Goal: Task Accomplishment & Management: Manage account settings

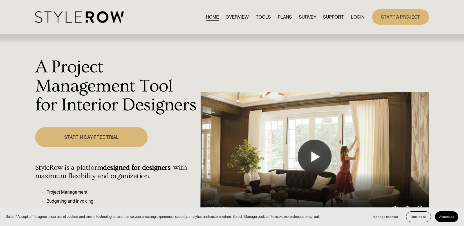
click at [356, 21] on link "LOGIN" at bounding box center [358, 17] width 14 height 8
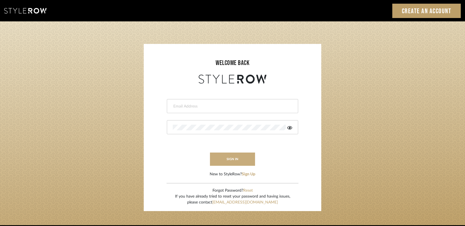
type input "gina.taterus@alairhomes.com"
click at [225, 160] on button "sign in" at bounding box center [232, 159] width 45 height 13
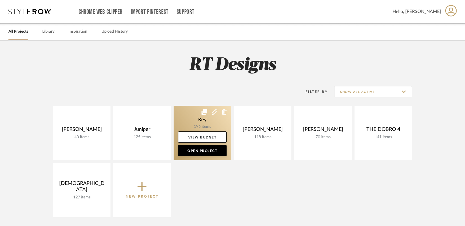
click at [195, 121] on link at bounding box center [201, 133] width 57 height 54
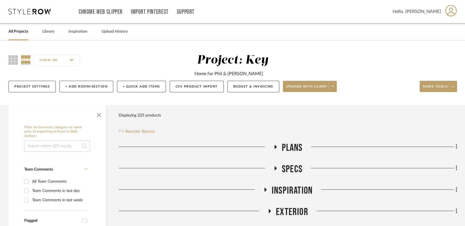
click at [78, 58] on input "SHOW ME" at bounding box center [57, 59] width 46 height 11
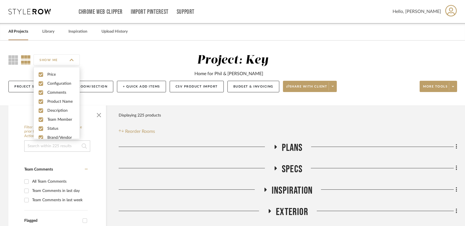
click at [99, 63] on div "SHOW ME" at bounding box center [59, 60] width 103 height 14
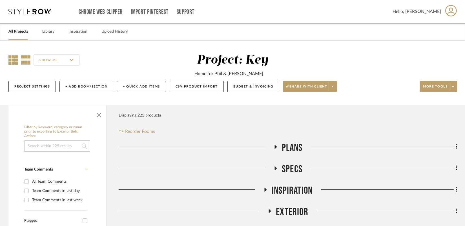
click at [11, 59] on icon at bounding box center [13, 60] width 10 height 10
click at [26, 63] on icon at bounding box center [26, 60] width 10 height 10
click at [41, 86] on button "Project Settings" at bounding box center [31, 87] width 47 height 12
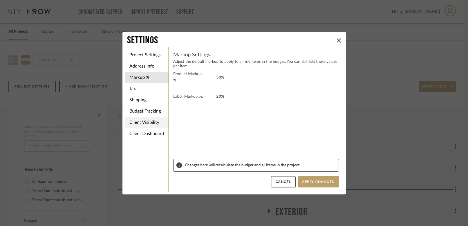
click at [145, 123] on li "Client Visibility" at bounding box center [147, 122] width 44 height 11
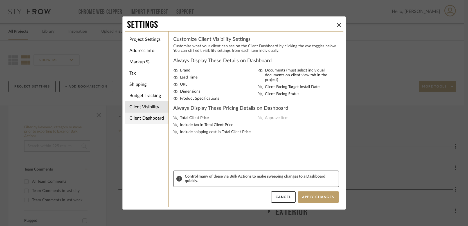
click at [147, 120] on li "Client Dashboard" at bounding box center [147, 118] width 44 height 11
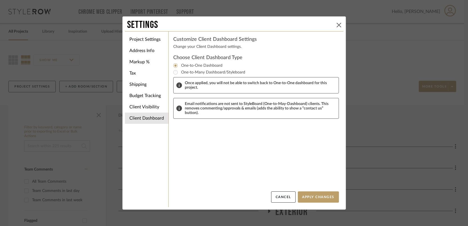
click at [338, 25] on icon at bounding box center [339, 25] width 5 height 5
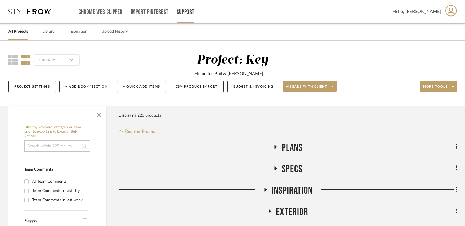
click at [186, 10] on link "Support" at bounding box center [186, 12] width 18 height 5
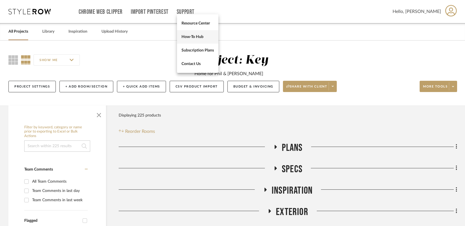
click at [191, 37] on span "How-To Hub" at bounding box center [197, 36] width 32 height 5
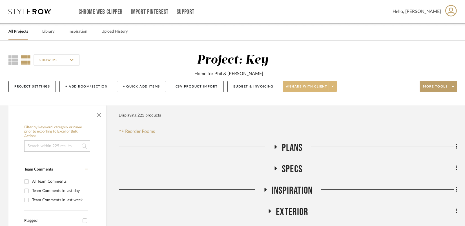
click at [335, 86] on span at bounding box center [332, 86] width 8 height 8
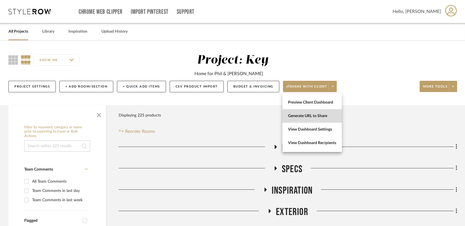
click at [318, 118] on span "Generate URL to Share" at bounding box center [312, 116] width 48 height 5
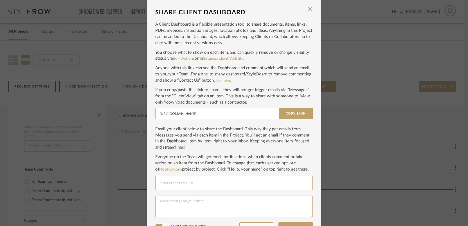
scroll to position [14, 0]
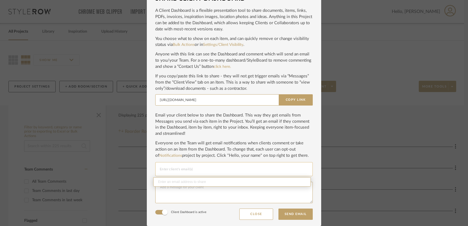
click at [199, 168] on input "Email selection" at bounding box center [234, 169] width 149 height 7
type input "e"
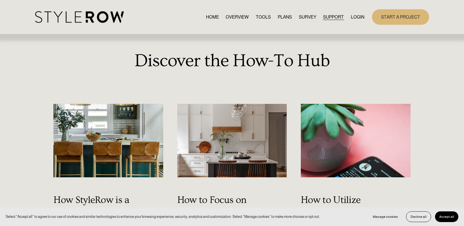
click at [0, 0] on span "QUESTIONS" at bounding box center [0, 0] width 0 height 0
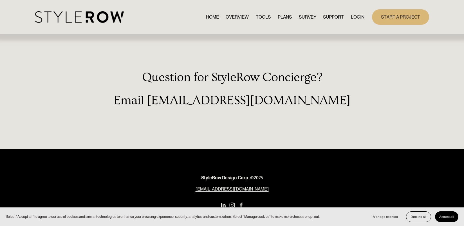
click at [0, 0] on link "RESOURCE CENTER" at bounding box center [0, 0] width 0 height 0
